Goal: Task Accomplishment & Management: Manage account settings

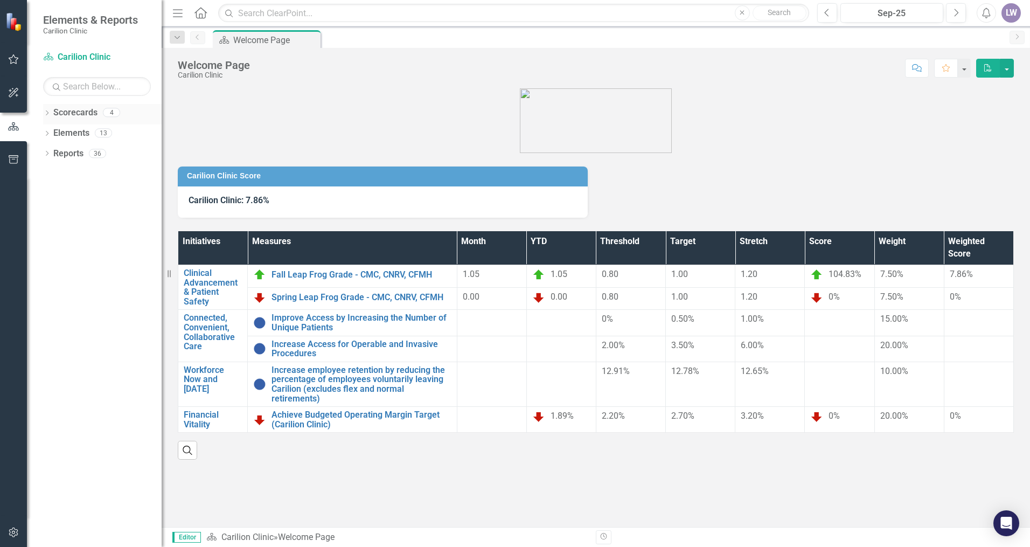
click at [46, 114] on icon "Dropdown" at bounding box center [47, 114] width 8 height 6
click at [58, 130] on div "Dropdown" at bounding box center [53, 133] width 11 height 9
click at [65, 153] on icon "Dropdown" at bounding box center [63, 153] width 8 height 6
click at [99, 172] on link "Neurology" at bounding box center [121, 174] width 81 height 12
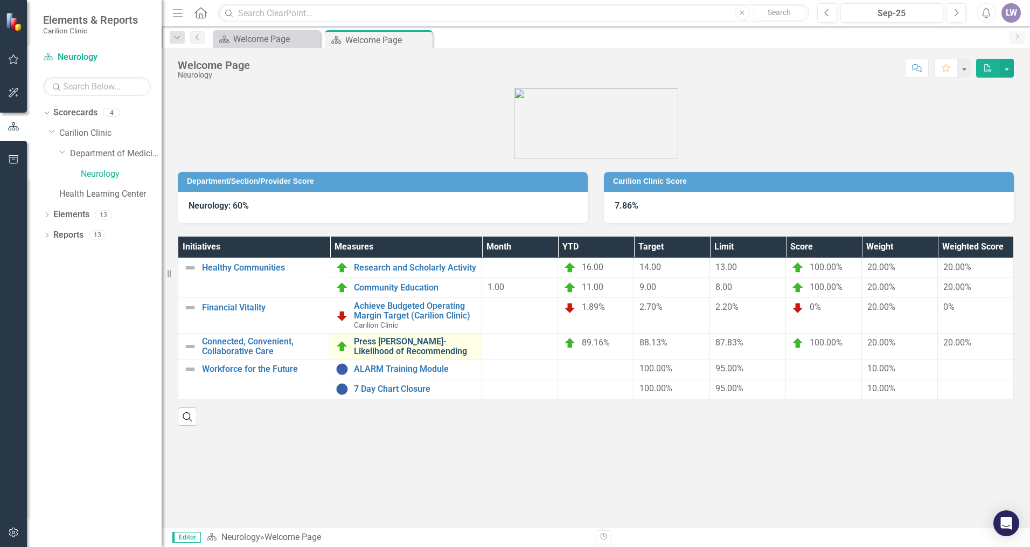
click at [397, 343] on link "Press [PERSON_NAME]- Likelihood of Recommending" at bounding box center [415, 346] width 122 height 19
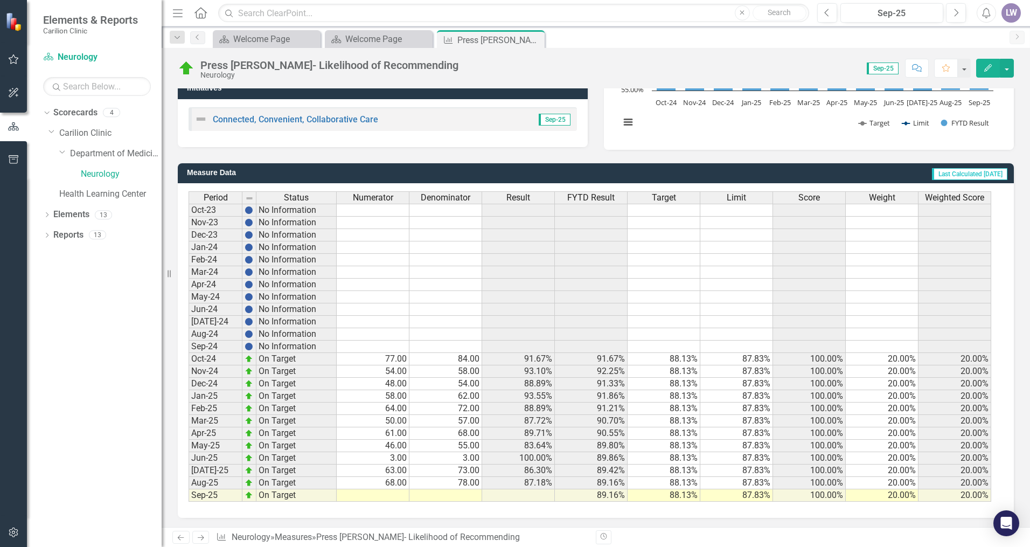
scroll to position [206, 0]
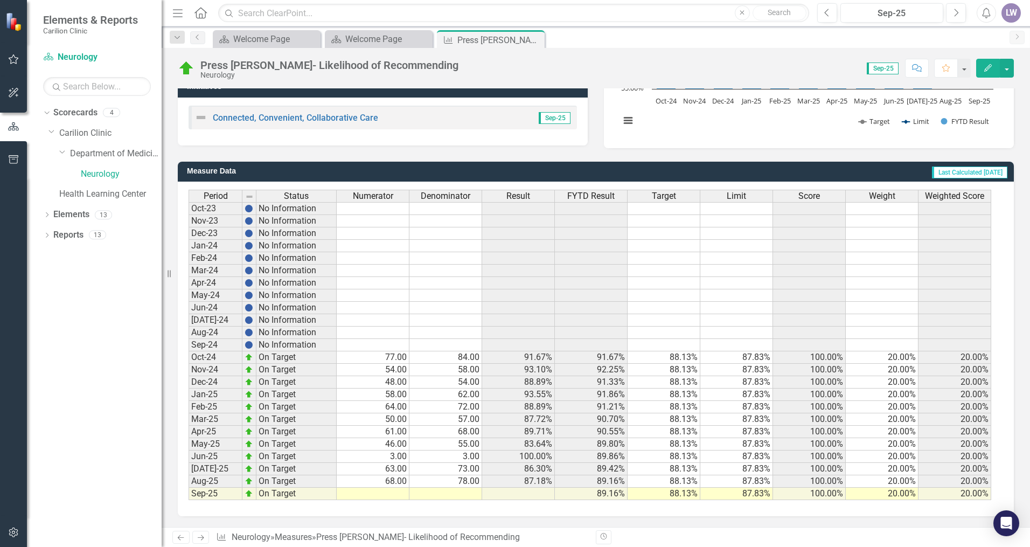
click at [389, 494] on td at bounding box center [373, 494] width 73 height 12
type textarea "25."
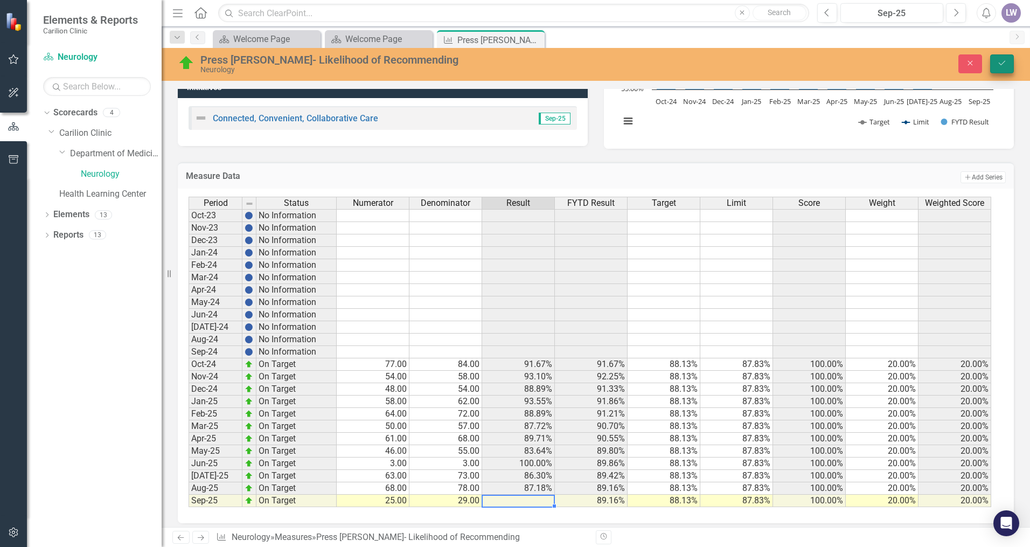
type textarea "29.0"
click at [1004, 63] on icon "submit" at bounding box center [1002, 63] width 6 height 4
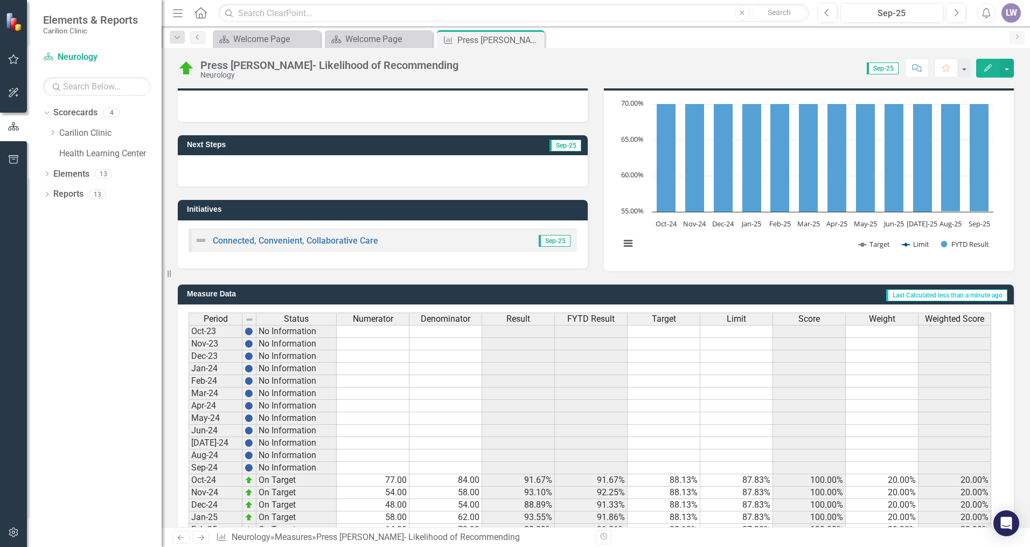
scroll to position [0, 0]
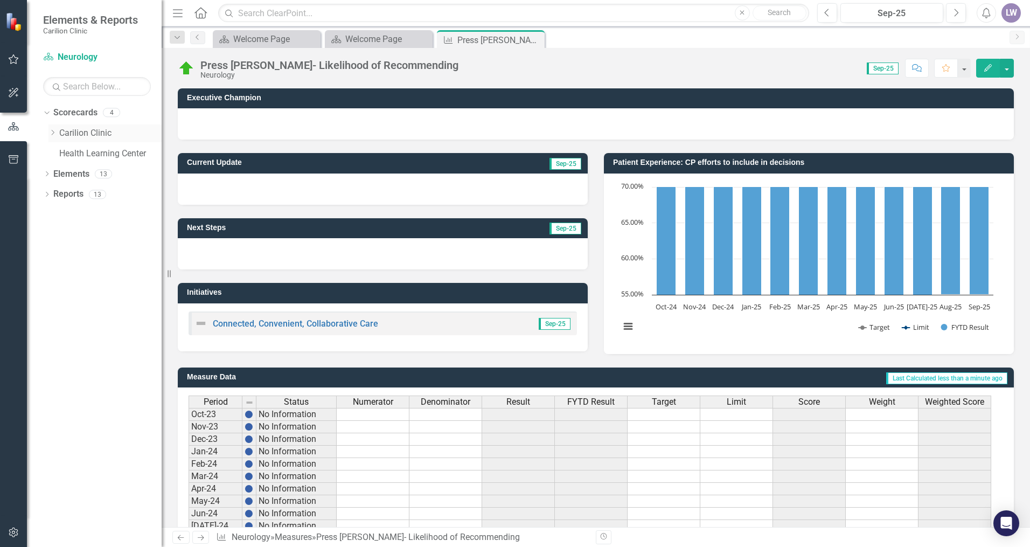
click at [64, 134] on link "Carilion Clinic" at bounding box center [110, 133] width 102 height 12
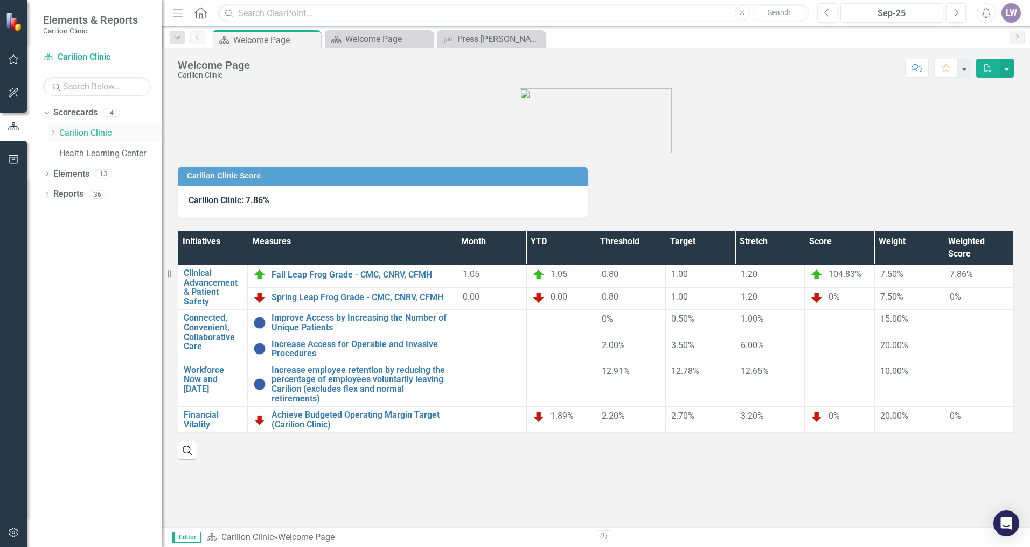
click at [52, 135] on icon at bounding box center [53, 132] width 3 height 5
click at [65, 153] on icon at bounding box center [64, 152] width 3 height 5
click at [92, 180] on div "Neurology" at bounding box center [121, 174] width 81 height 18
click at [110, 175] on link "Neurology" at bounding box center [121, 174] width 81 height 12
